Goal: Transaction & Acquisition: Obtain resource

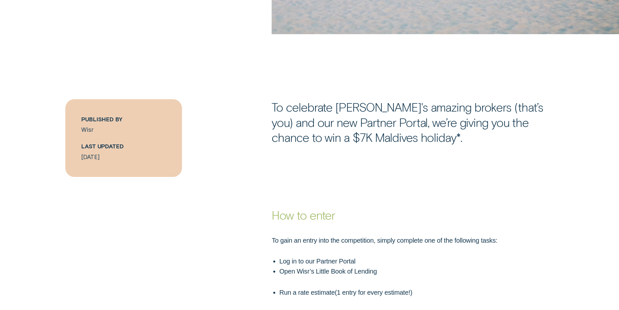
scroll to position [455, 0]
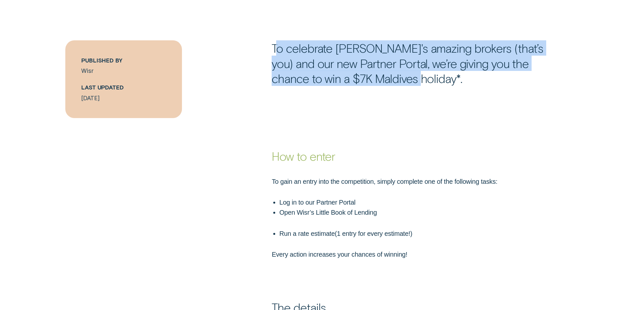
drag, startPoint x: 324, startPoint y: 57, endPoint x: 424, endPoint y: 78, distance: 101.6
click at [424, 78] on p "To celebrate [PERSON_NAME]'s amazing brokers (that’s you) and our new Partner P…" at bounding box center [413, 62] width 282 height 45
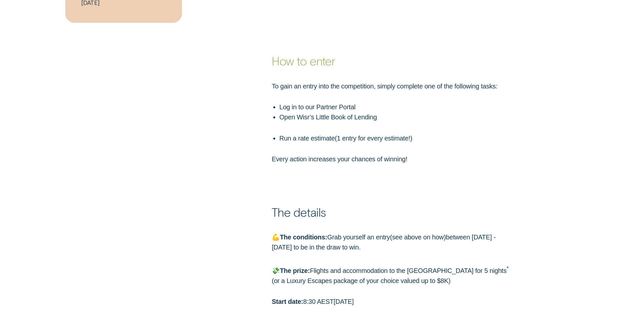
scroll to position [552, 0]
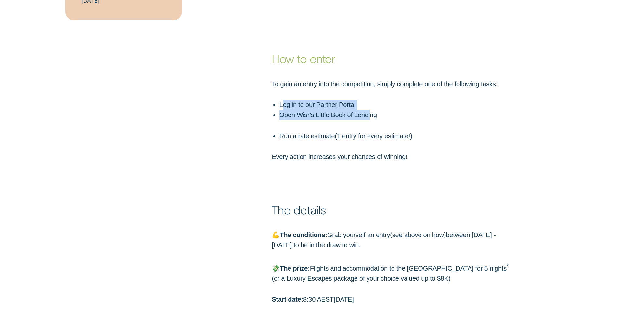
drag, startPoint x: 289, startPoint y: 107, endPoint x: 370, endPoint y: 116, distance: 81.4
click at [370, 116] on div "To gain an entry into the competition, simply complete one of the following tas…" at bounding box center [392, 120] width 248 height 83
click at [306, 127] on ul "Open Wisr’s Little Book of Lending Run a rate estimate ( 1 entry for every esti…" at bounding box center [391, 125] width 242 height 31
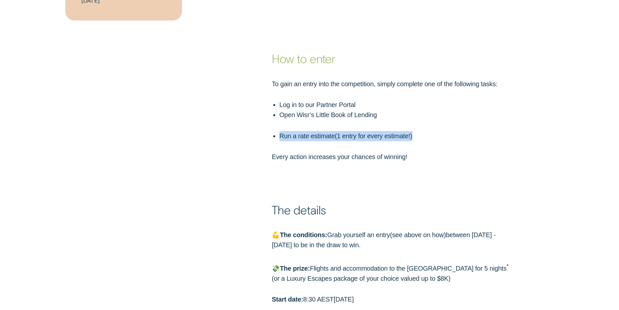
drag, startPoint x: 306, startPoint y: 133, endPoint x: 413, endPoint y: 138, distance: 107.7
click at [413, 138] on p "Run a rate estimate ( 1 entry for every estimate! )" at bounding box center [395, 136] width 233 height 10
click at [412, 138] on span ")" at bounding box center [411, 135] width 2 height 7
drag, startPoint x: 267, startPoint y: 132, endPoint x: 421, endPoint y: 135, distance: 153.7
click at [421, 135] on div "To gain an entry into the competition, simply complete one of the following tas…" at bounding box center [309, 120] width 579 height 83
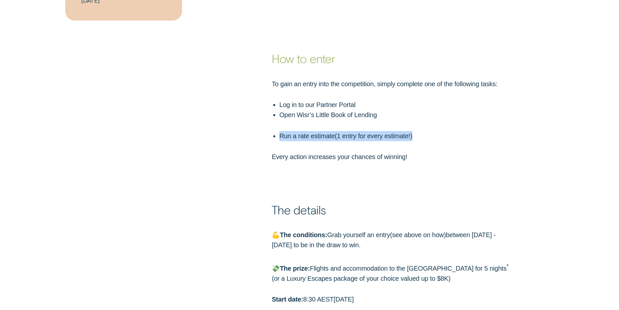
click at [430, 138] on p "Run a rate estimate ( 1 entry for every estimate! )" at bounding box center [395, 136] width 233 height 10
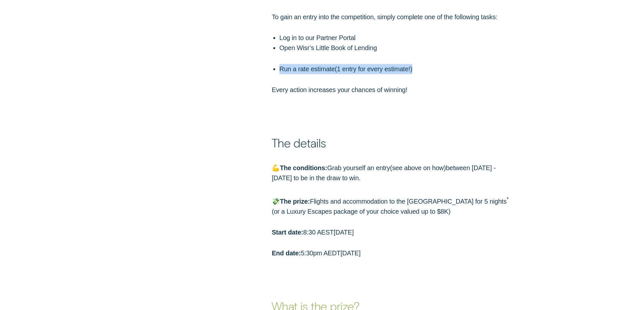
scroll to position [682, 0]
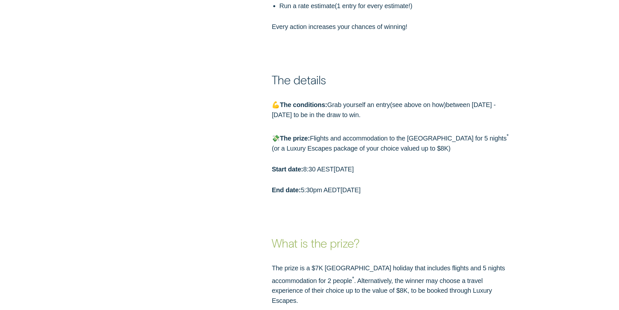
click at [410, 182] on div "💪 The conditions: Grab yourself an entry ( see above on how ) between [DATE] - …" at bounding box center [392, 147] width 248 height 95
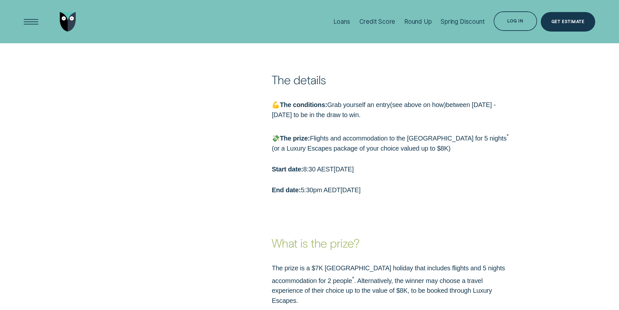
scroll to position [585, 0]
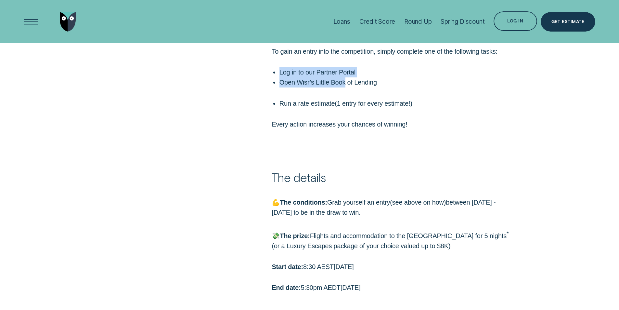
drag, startPoint x: 296, startPoint y: 74, endPoint x: 374, endPoint y: 98, distance: 81.3
click at [366, 95] on div "To gain an entry into the competition, simply complete one of the following tas…" at bounding box center [392, 87] width 248 height 83
click at [374, 98] on p "Run a rate estimate ( 1 entry for every estimate! )" at bounding box center [395, 103] width 233 height 10
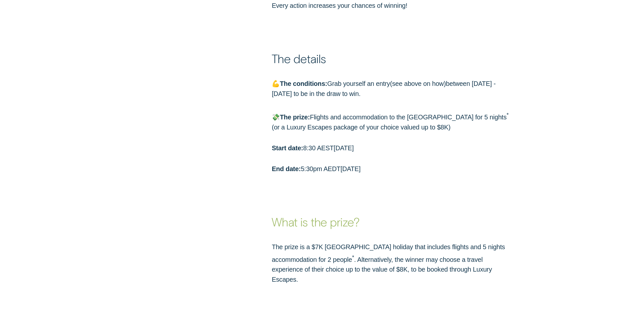
scroll to position [715, 0]
